Goal: Task Accomplishment & Management: Use online tool/utility

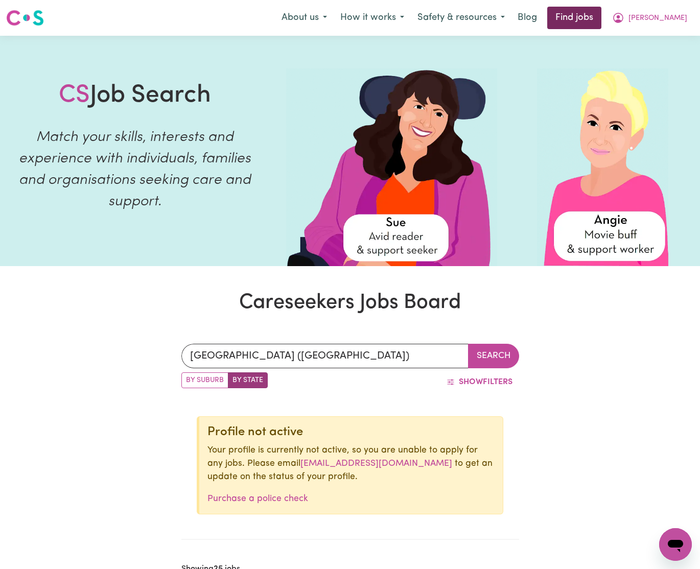
click at [602, 14] on link "Find jobs" at bounding box center [574, 18] width 54 height 22
click at [680, 15] on span "[PERSON_NAME]" at bounding box center [658, 18] width 59 height 11
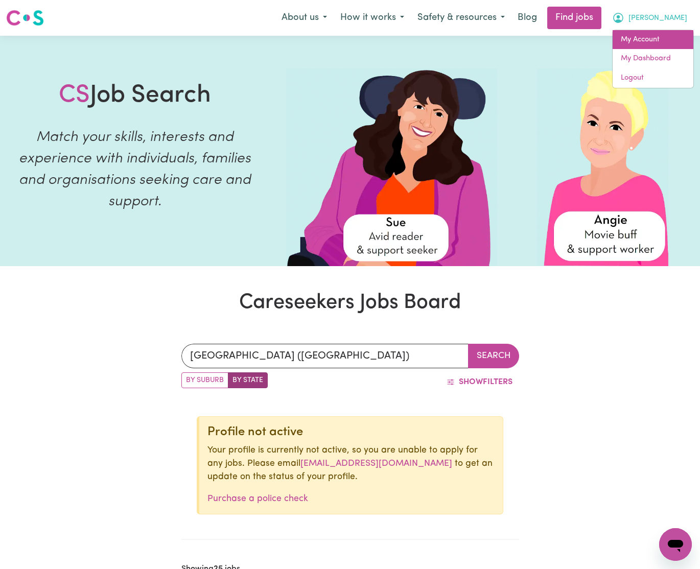
scroll to position [3, 0]
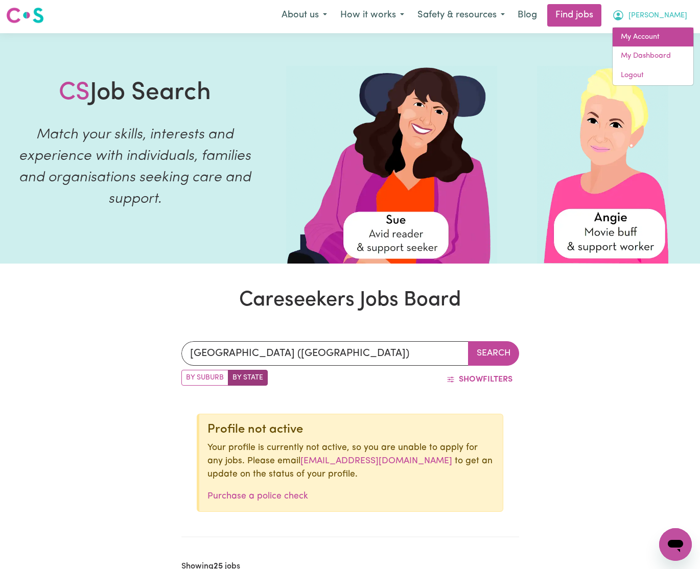
click at [646, 46] on link "My Account" at bounding box center [653, 37] width 81 height 19
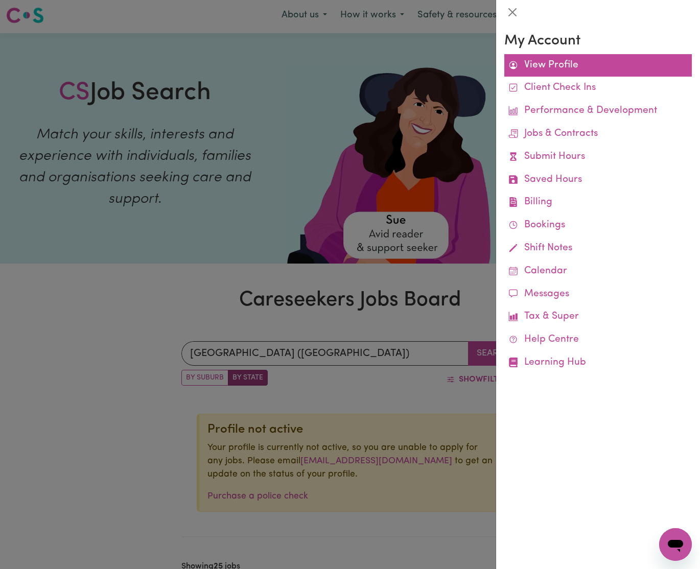
click at [554, 66] on link "View Profile" at bounding box center [599, 65] width 188 height 23
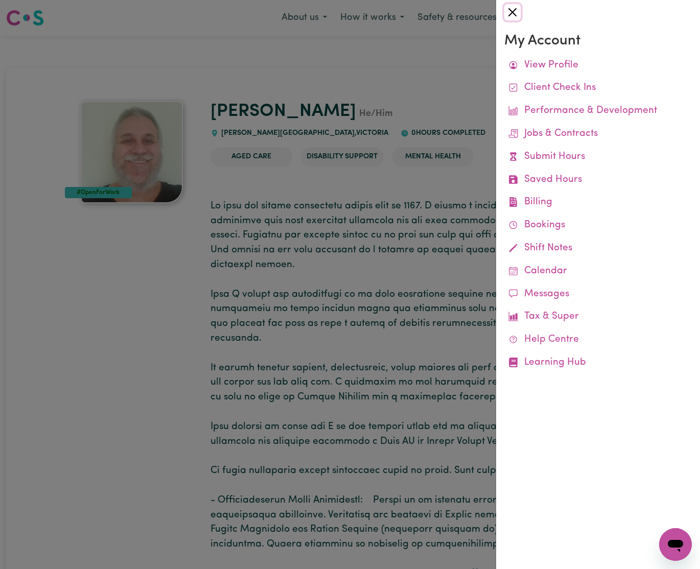
click at [509, 12] on button "Close" at bounding box center [513, 12] width 16 height 16
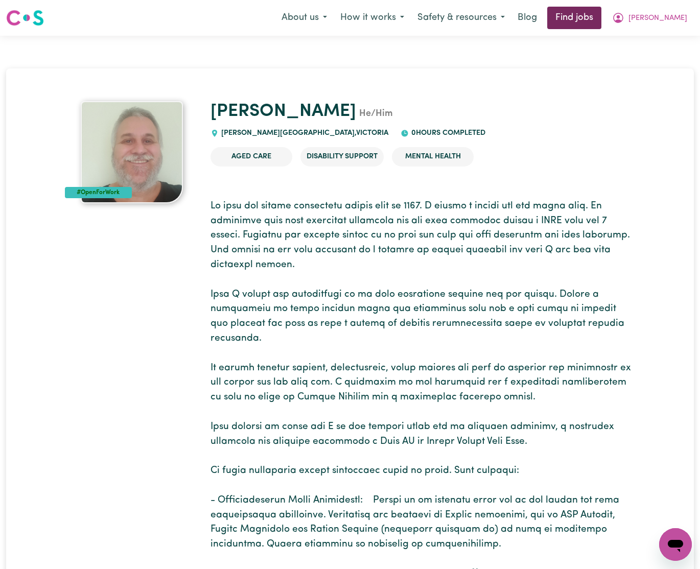
click at [602, 20] on link "Find jobs" at bounding box center [574, 18] width 54 height 22
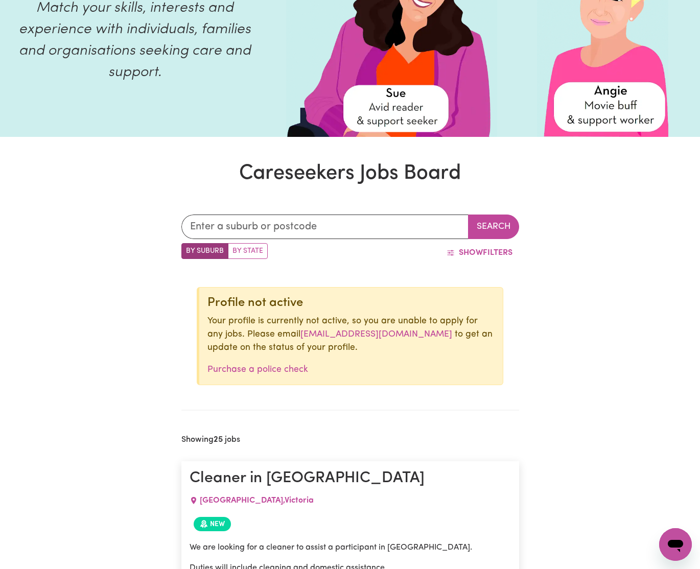
scroll to position [26, 0]
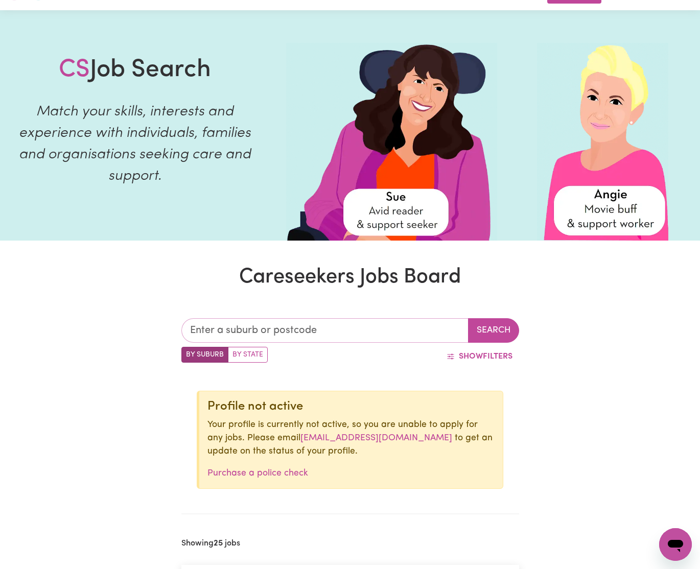
click at [351, 330] on input "text" at bounding box center [324, 330] width 287 height 25
drag, startPoint x: 241, startPoint y: 356, endPoint x: 249, endPoint y: 355, distance: 8.2
click at [241, 356] on label "By State" at bounding box center [248, 355] width 40 height 16
click at [188, 354] on input "By State" at bounding box center [184, 350] width 7 height 7
radio input "true"
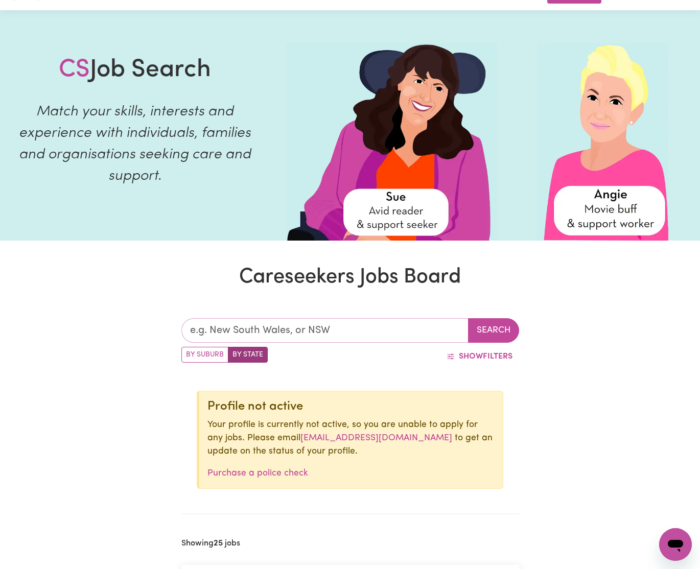
click at [396, 325] on input "text" at bounding box center [324, 330] width 287 height 25
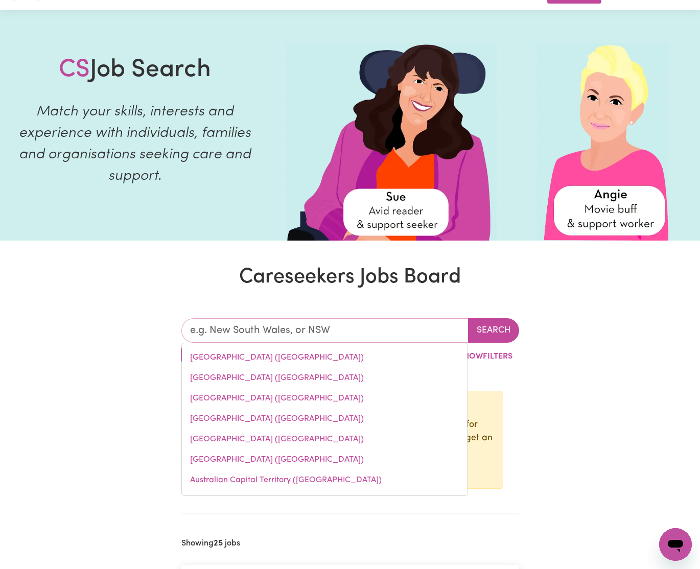
drag, startPoint x: 272, startPoint y: 395, endPoint x: 363, endPoint y: 377, distance: 92.2
click at [273, 395] on link "[GEOGRAPHIC_DATA] ([GEOGRAPHIC_DATA])" at bounding box center [325, 398] width 286 height 20
type input "[GEOGRAPHIC_DATA] ([GEOGRAPHIC_DATA])"
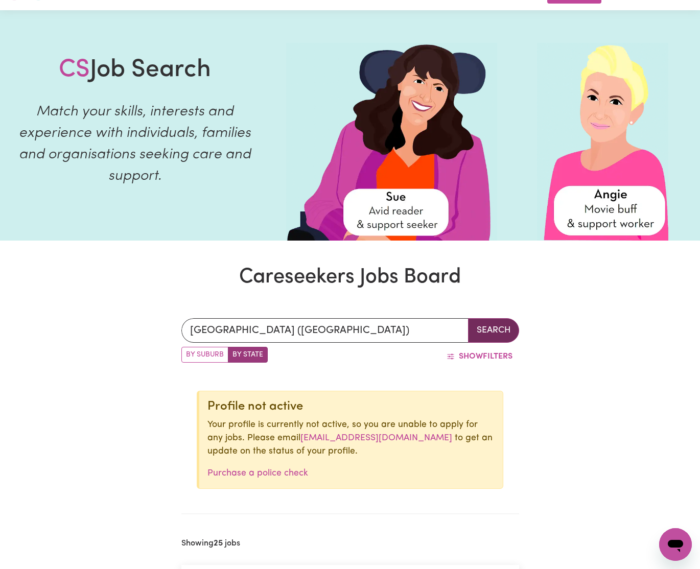
click at [491, 331] on button "Search" at bounding box center [493, 330] width 51 height 25
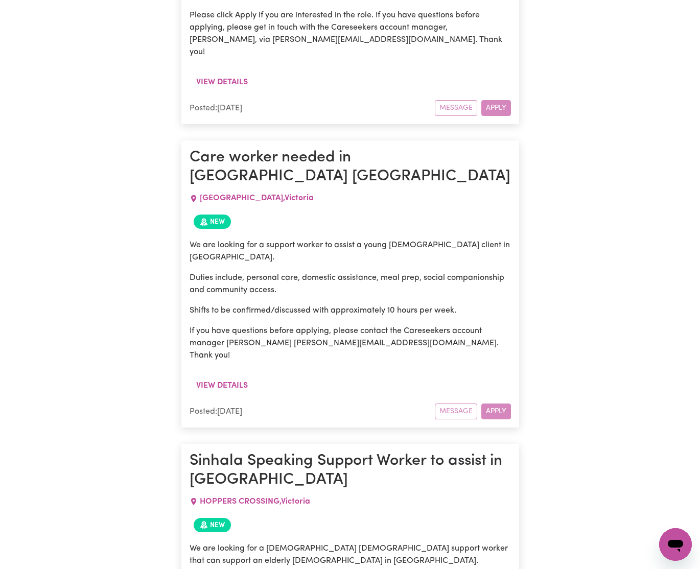
scroll to position [1080, 0]
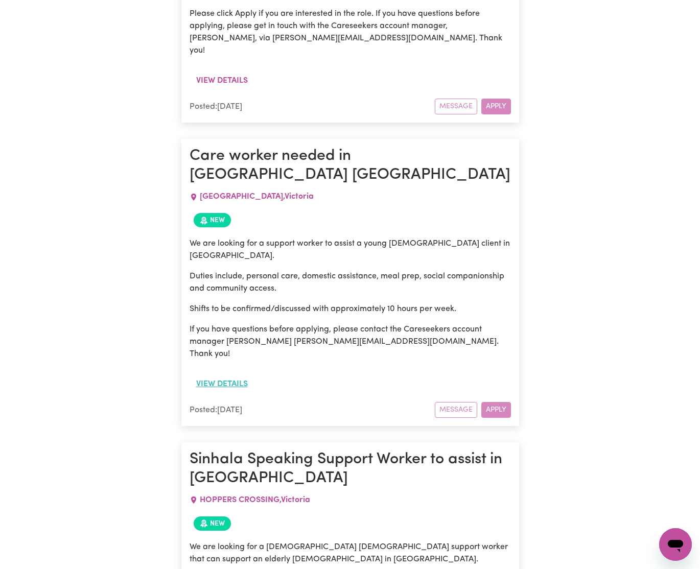
click at [240, 375] on button "View details" at bounding box center [222, 384] width 65 height 19
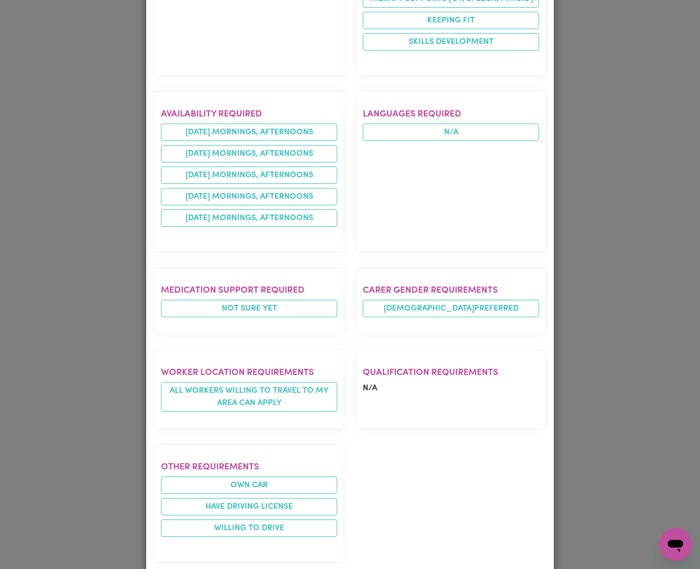
scroll to position [598, 0]
click at [593, 42] on div "Job Details Care worker needed in [GEOGRAPHIC_DATA] [GEOGRAPHIC_DATA] [GEOGRAPH…" at bounding box center [350, 284] width 700 height 569
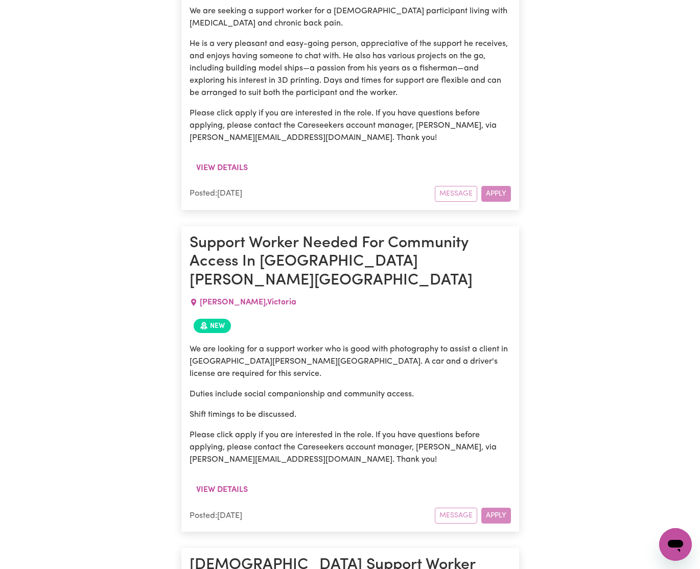
scroll to position [2722, 0]
click at [235, 480] on button "View details" at bounding box center [222, 489] width 65 height 19
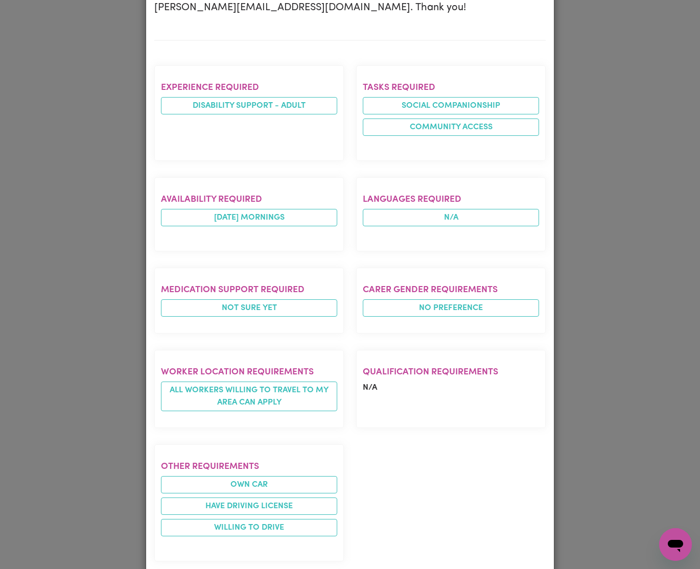
scroll to position [0, 0]
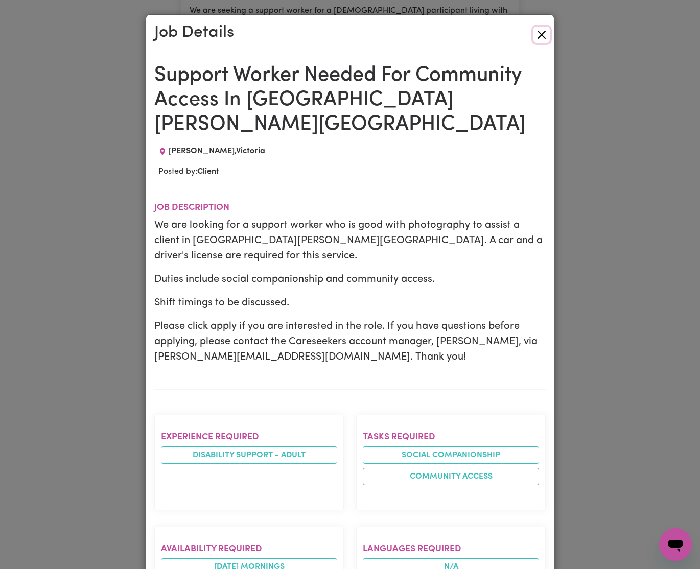
click at [541, 34] on button "Close" at bounding box center [542, 35] width 16 height 16
